Goal: Transaction & Acquisition: Purchase product/service

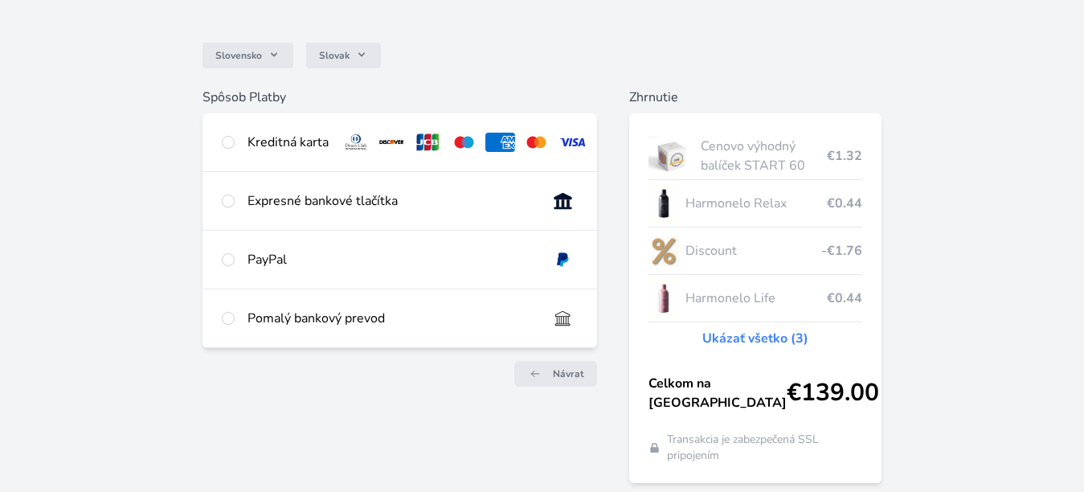
scroll to position [115, 0]
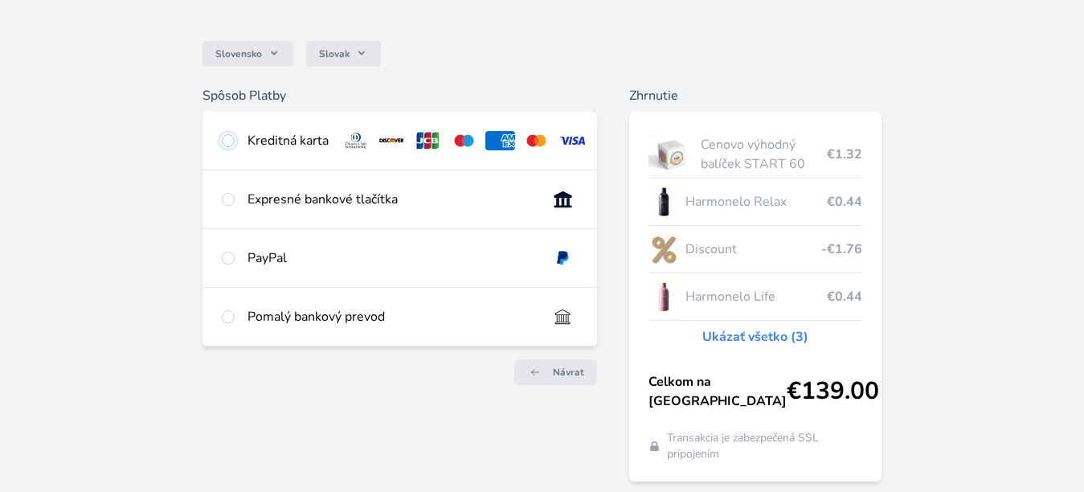
click at [232, 141] on input "radio" at bounding box center [228, 140] width 13 height 13
radio input "true"
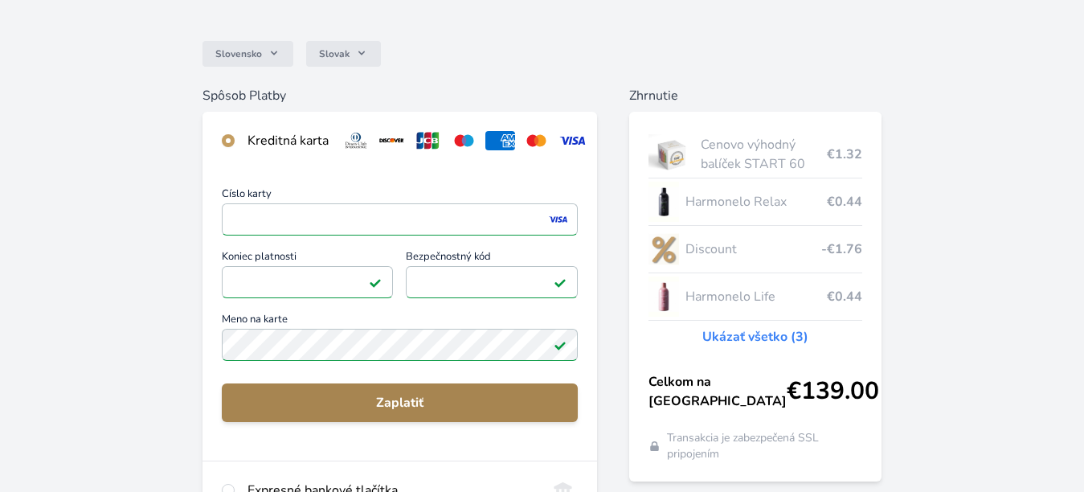
click at [418, 412] on span "Zaplatiť" at bounding box center [400, 402] width 331 height 19
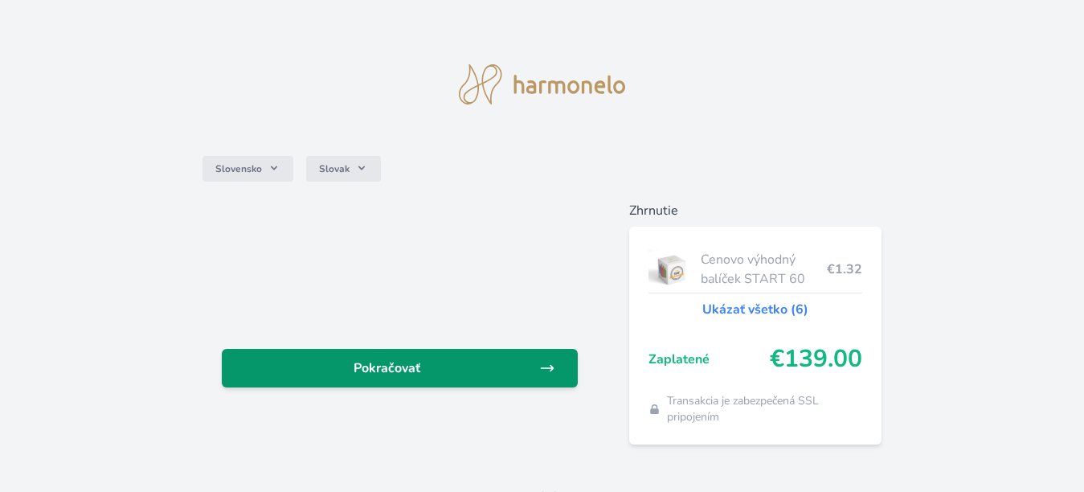
click at [496, 366] on span "Pokračovať" at bounding box center [387, 368] width 305 height 19
